Goal: Task Accomplishment & Management: Use online tool/utility

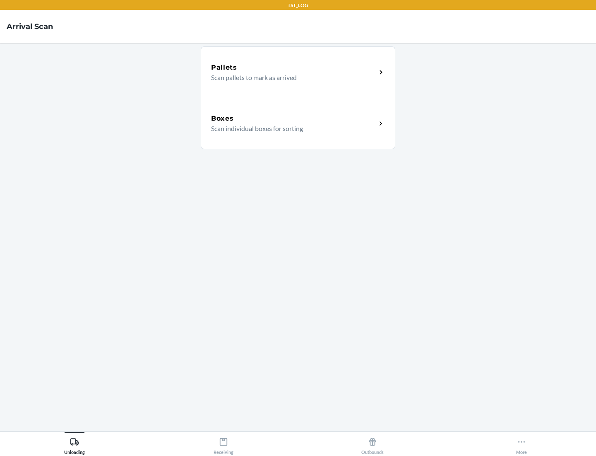
click at [294, 118] on div "Boxes" at bounding box center [293, 118] width 165 height 10
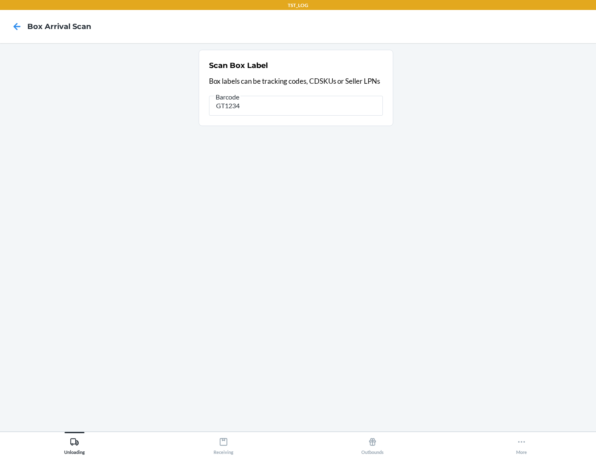
type input "GT1234"
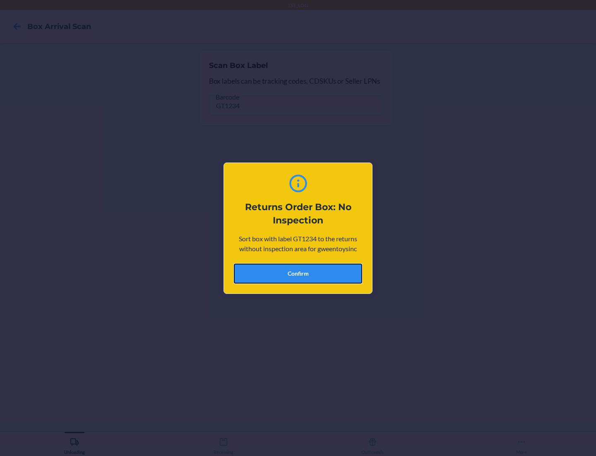
click at [298, 273] on button "Confirm" at bounding box center [298, 273] width 128 height 20
